Goal: Information Seeking & Learning: Learn about a topic

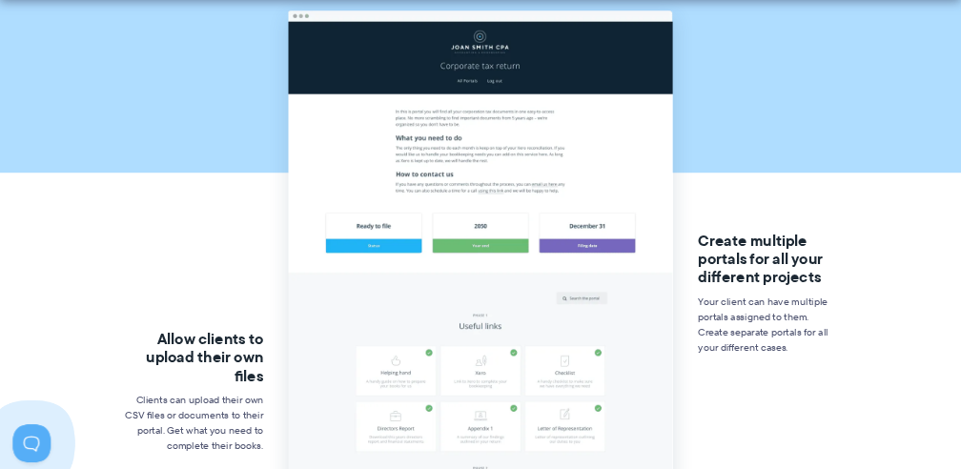
scroll to position [381, 0]
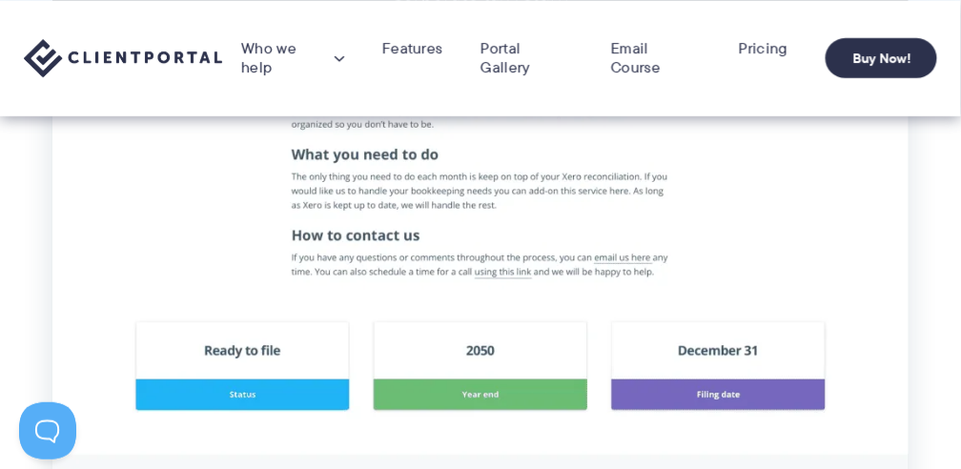
drag, startPoint x: 1384, startPoint y: 1, endPoint x: 679, endPoint y: 176, distance: 726.8
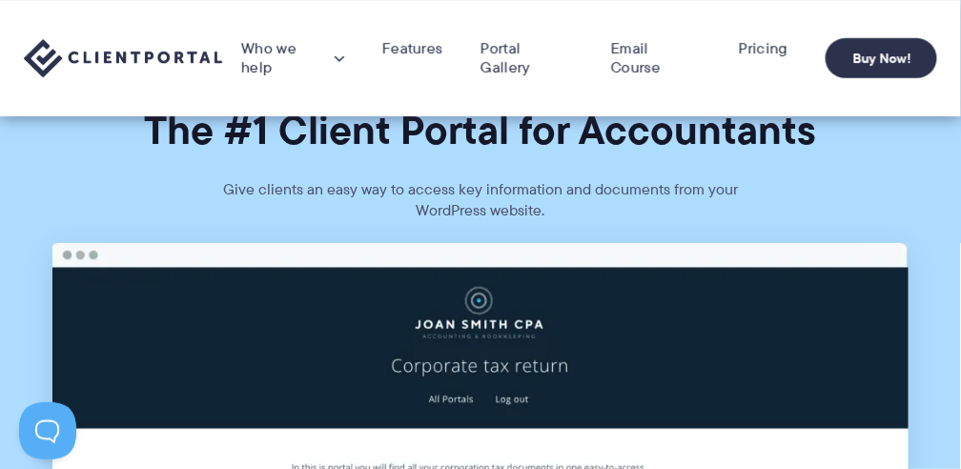
scroll to position [0, 0]
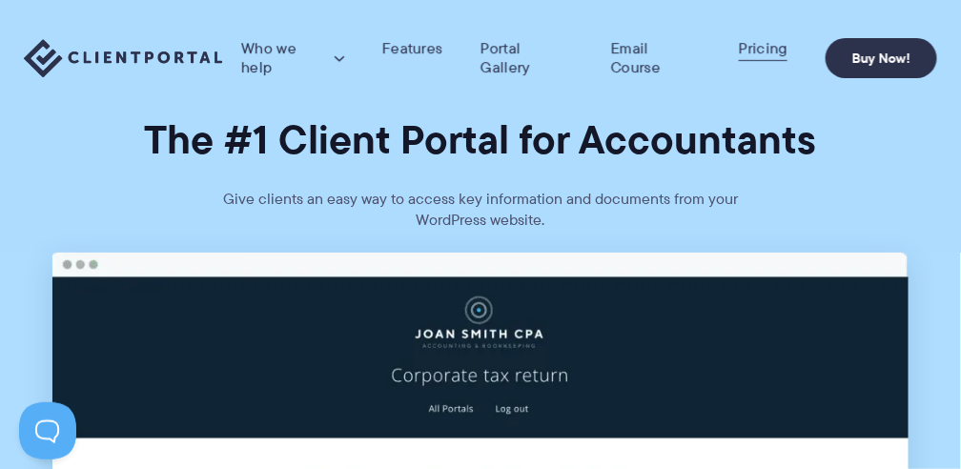
click at [763, 45] on link "Pricing" at bounding box center [763, 48] width 49 height 19
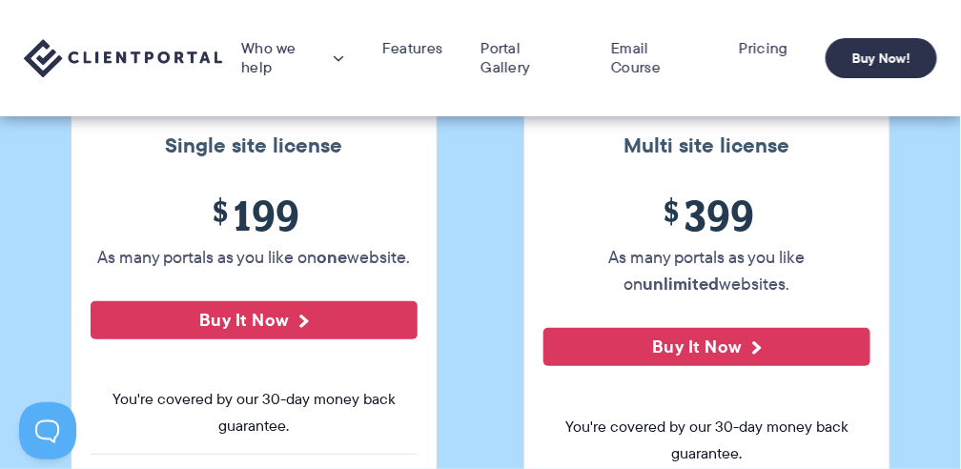
scroll to position [254, 0]
